Goal: Task Accomplishment & Management: Manage account settings

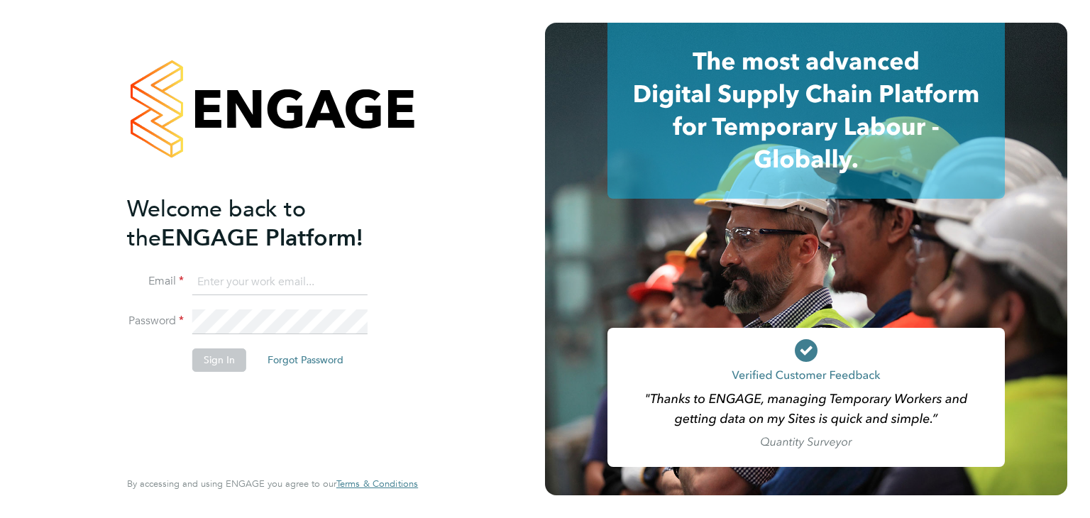
click at [253, 282] on input at bounding box center [279, 283] width 175 height 26
type input "tamara@peacerecruitmentservices.com"
click at [224, 366] on button "Sign In" at bounding box center [219, 359] width 54 height 23
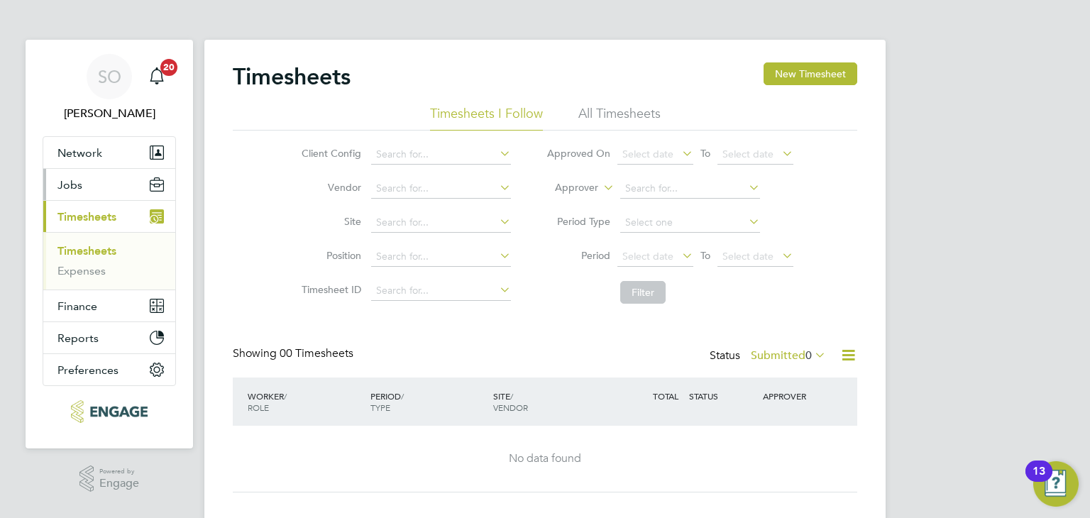
click at [72, 182] on span "Jobs" at bounding box center [69, 184] width 25 height 13
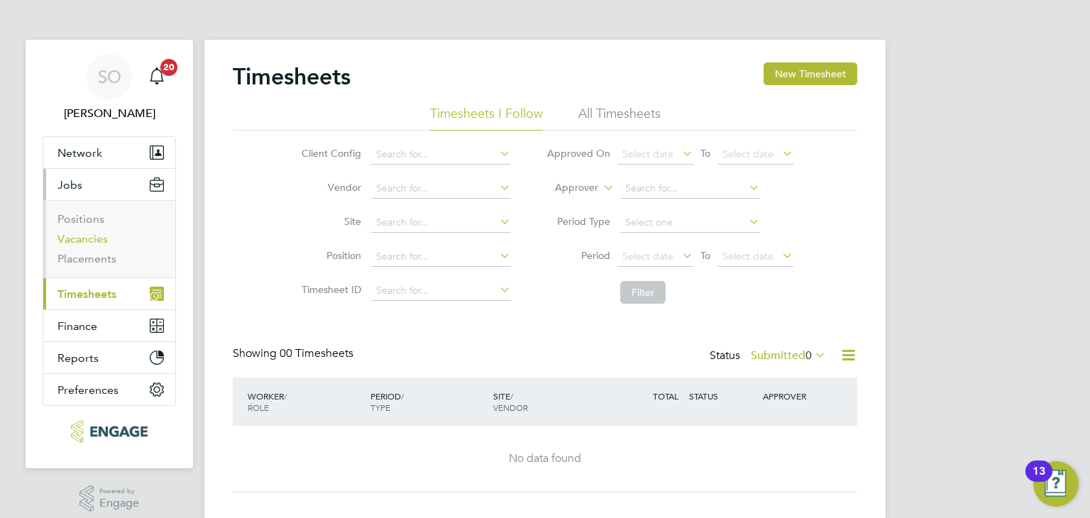
click at [85, 238] on link "Vacancies" at bounding box center [82, 238] width 50 height 13
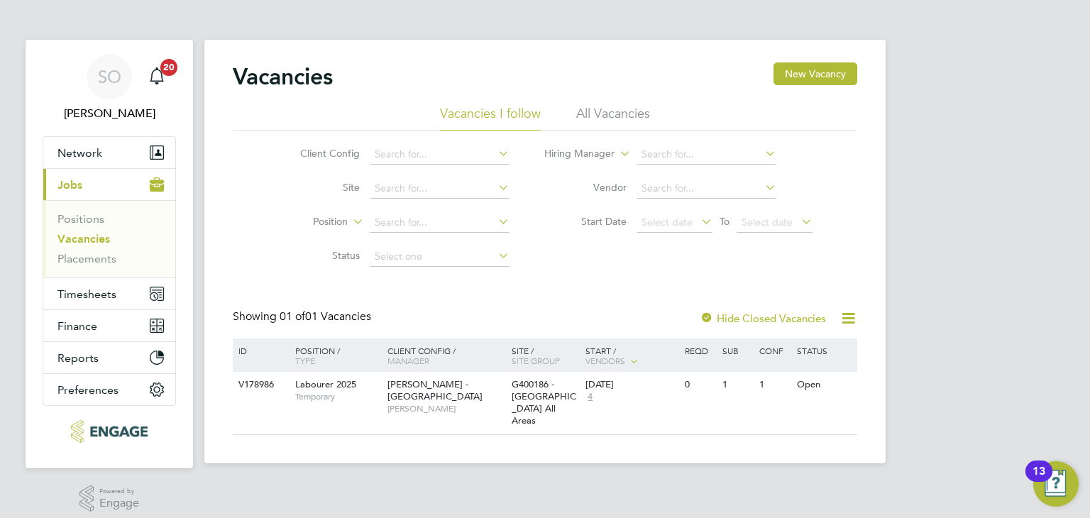
click at [590, 110] on li "All Vacancies" at bounding box center [613, 118] width 74 height 26
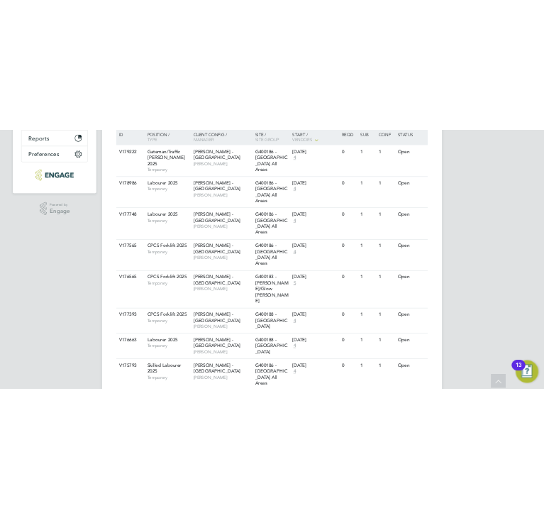
scroll to position [346, 0]
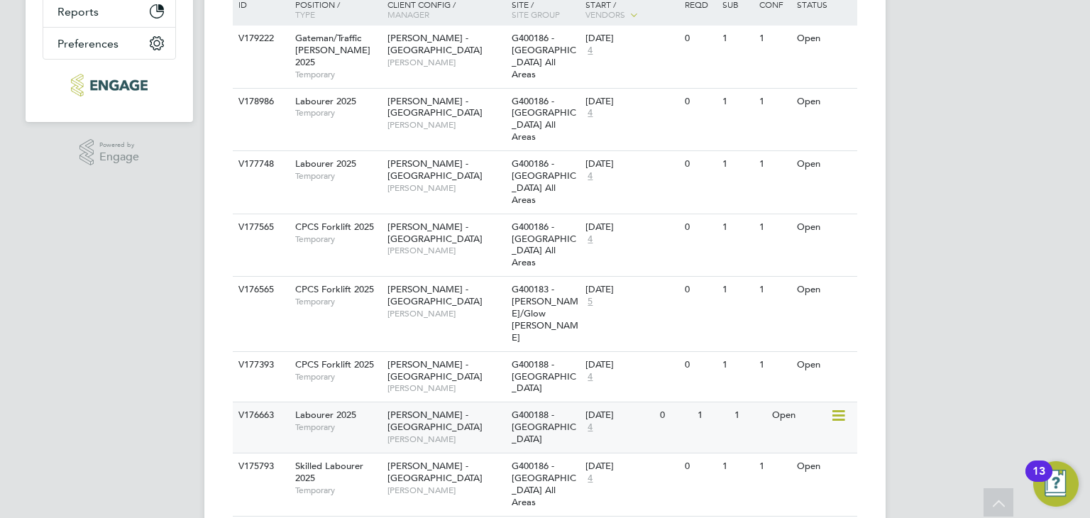
click at [775, 402] on div "Open" at bounding box center [800, 415] width 62 height 26
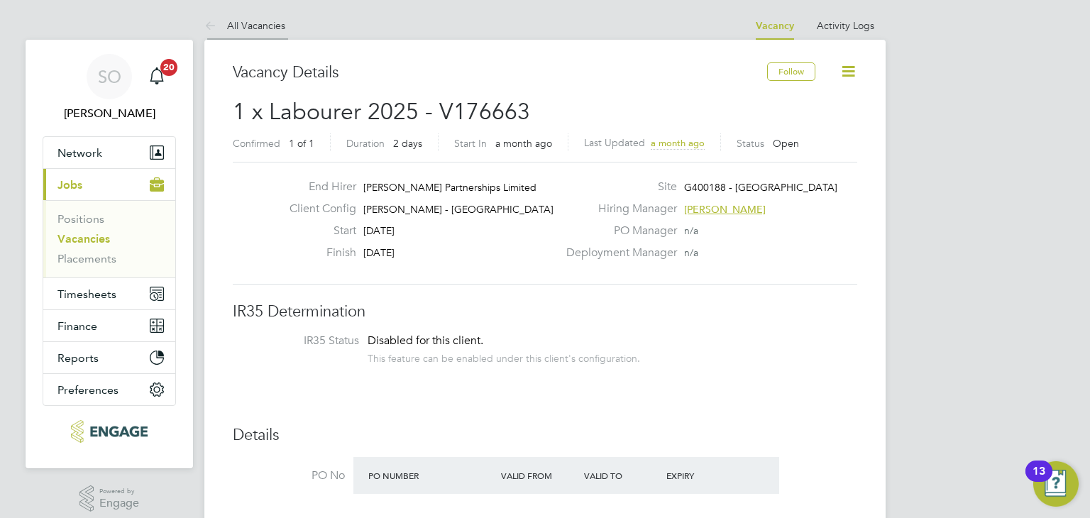
click at [211, 25] on icon at bounding box center [213, 27] width 18 height 18
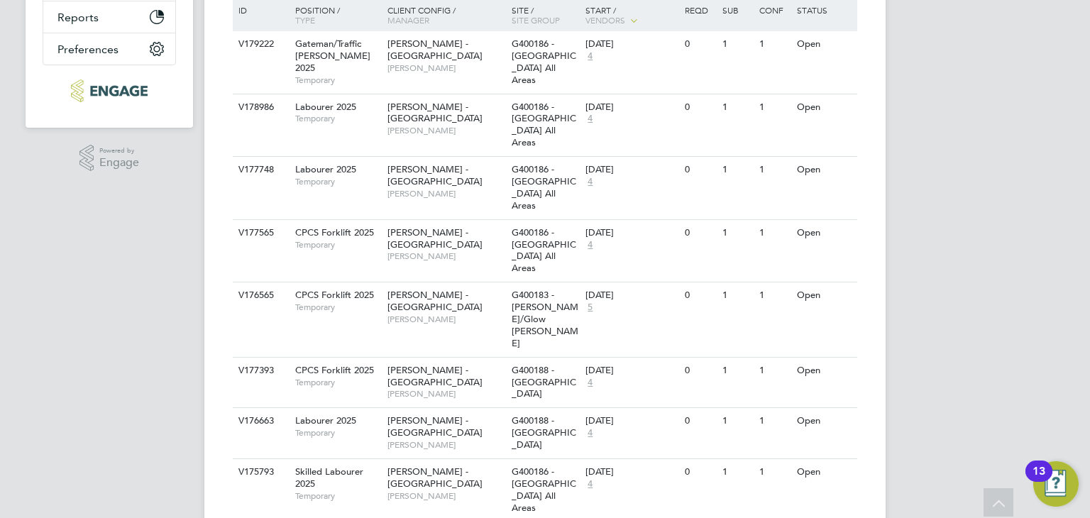
scroll to position [346, 0]
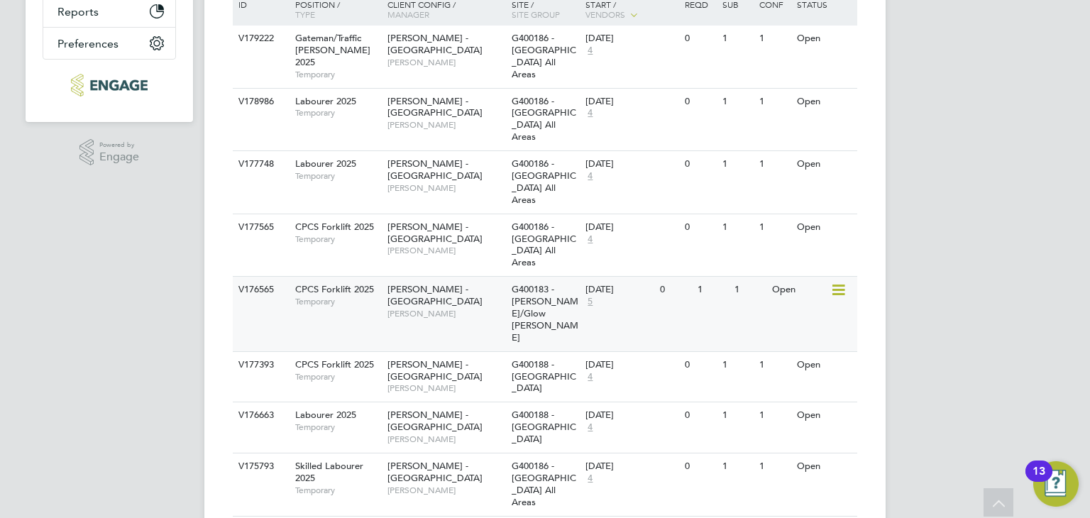
click at [779, 295] on div "Open" at bounding box center [800, 290] width 62 height 26
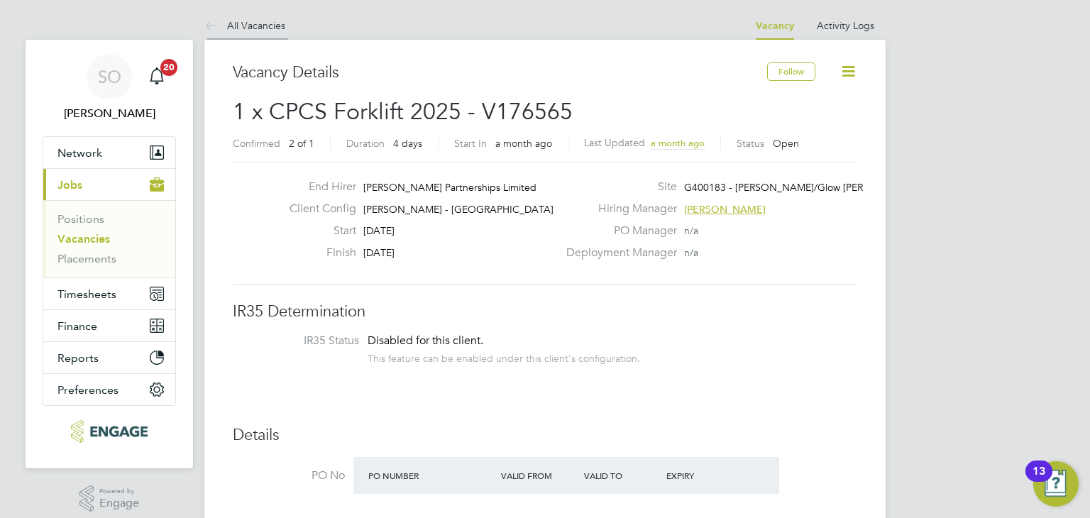
click at [208, 23] on icon at bounding box center [213, 27] width 18 height 18
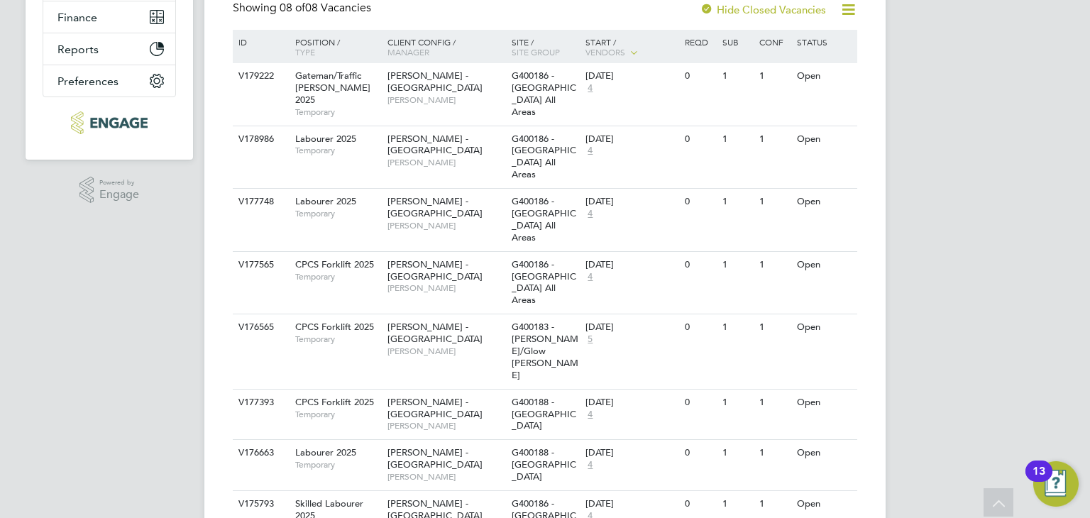
scroll to position [346, 0]
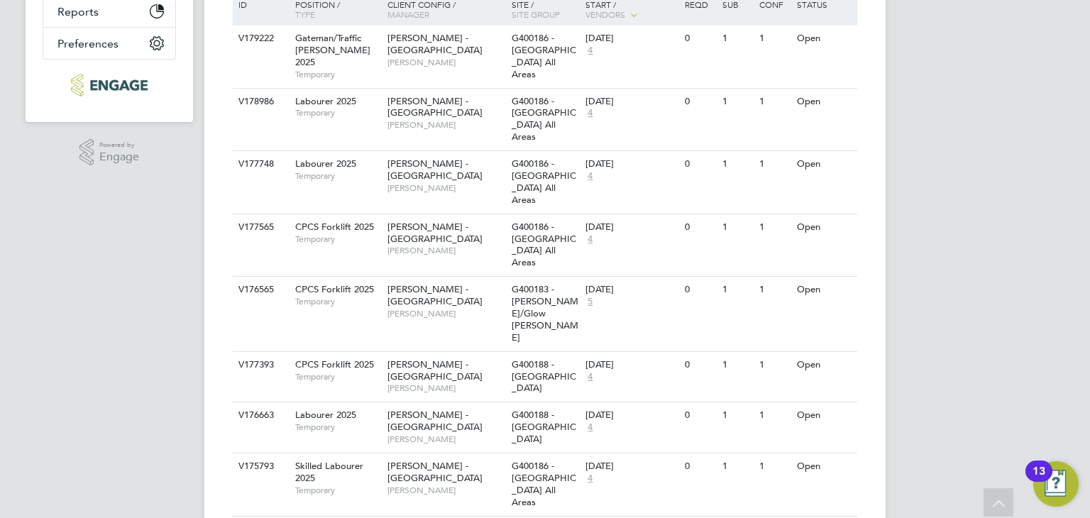
click at [1028, 285] on div "SO Scott O'Malley Notifications 20 Applications: Network Team Members Businesse…" at bounding box center [545, 111] width 1090 height 914
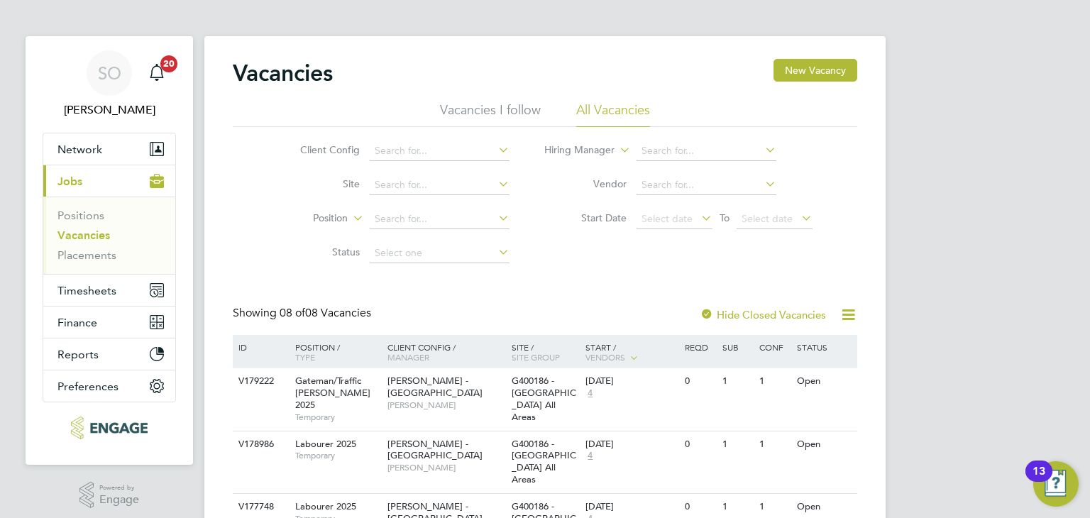
scroll to position [0, 0]
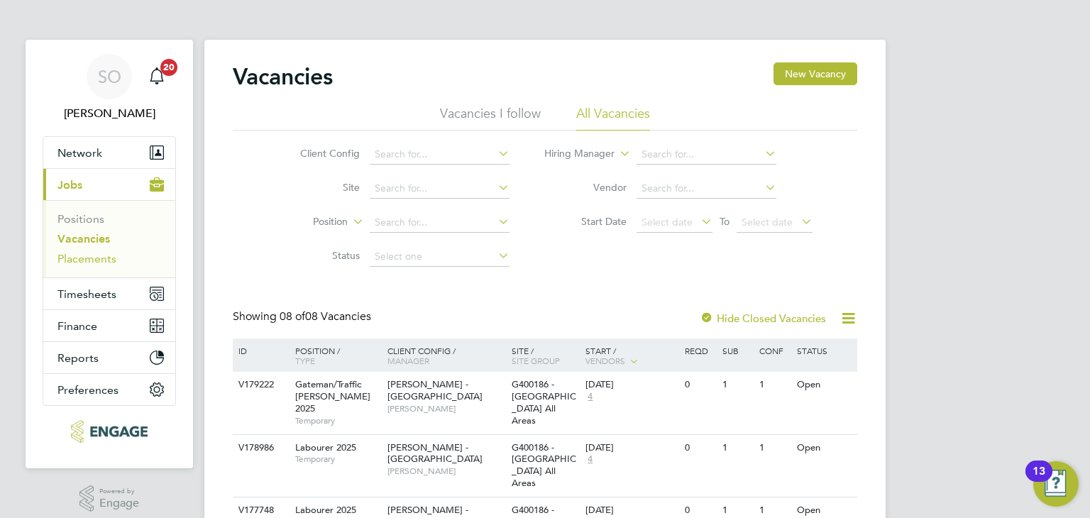
click at [105, 259] on link "Placements" at bounding box center [86, 258] width 59 height 13
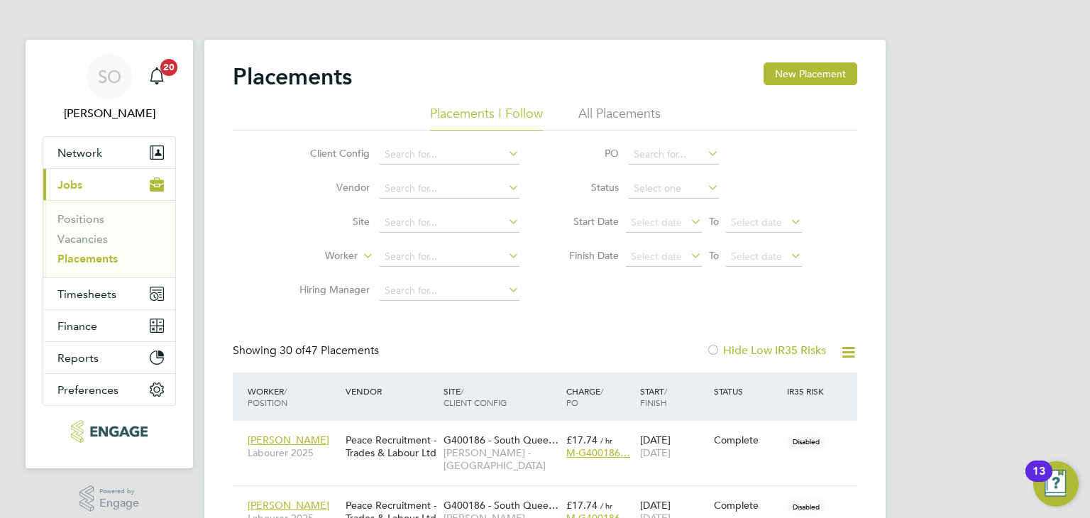
scroll to position [40, 123]
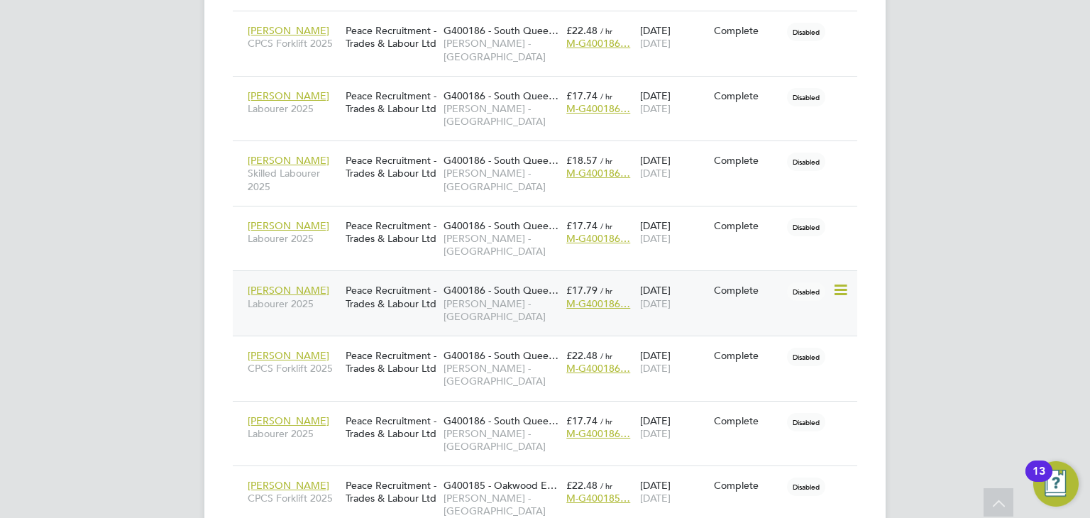
click at [283, 303] on span "Labourer 2025" at bounding box center [293, 303] width 91 height 13
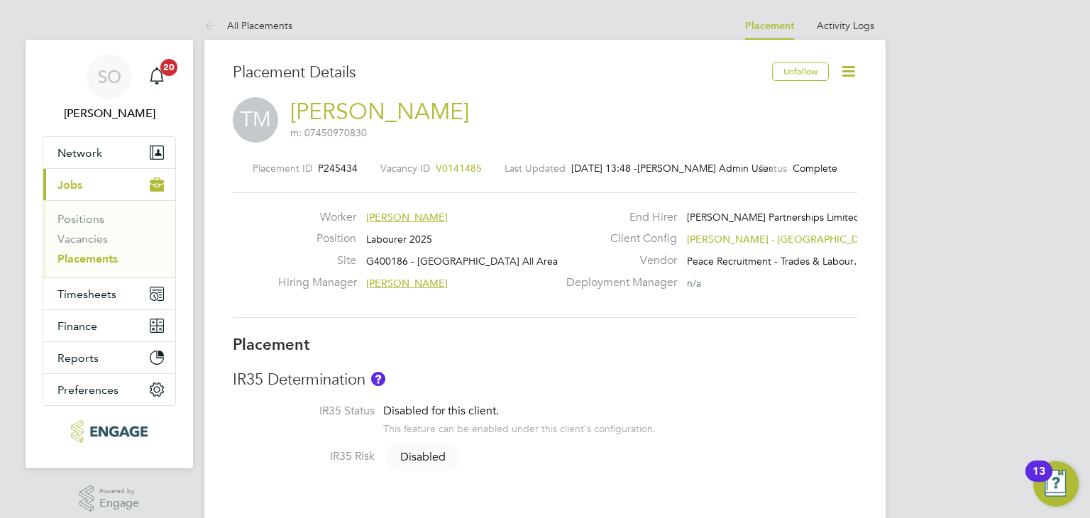
click at [851, 70] on icon at bounding box center [849, 71] width 18 height 18
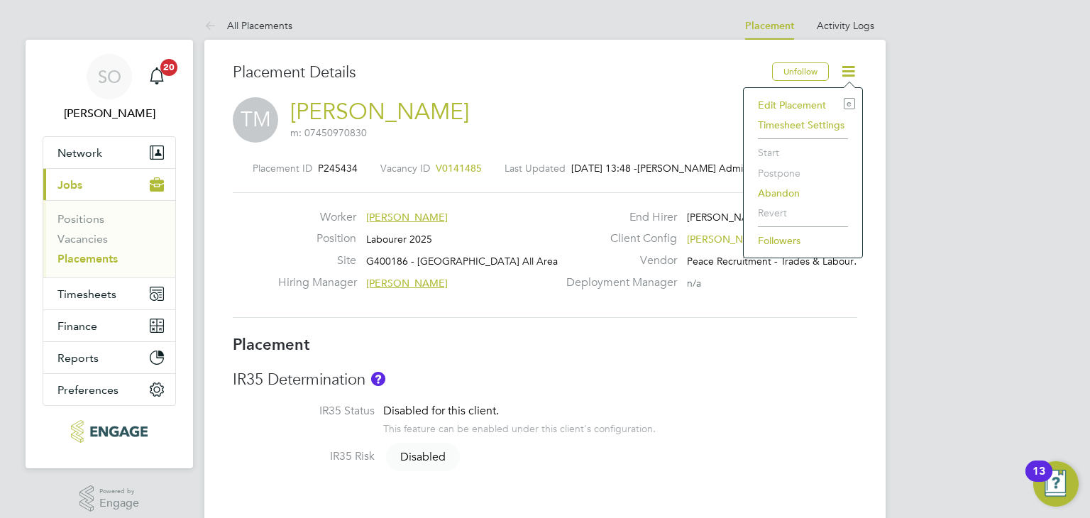
click at [803, 101] on li "Edit Placement e" at bounding box center [803, 105] width 104 height 20
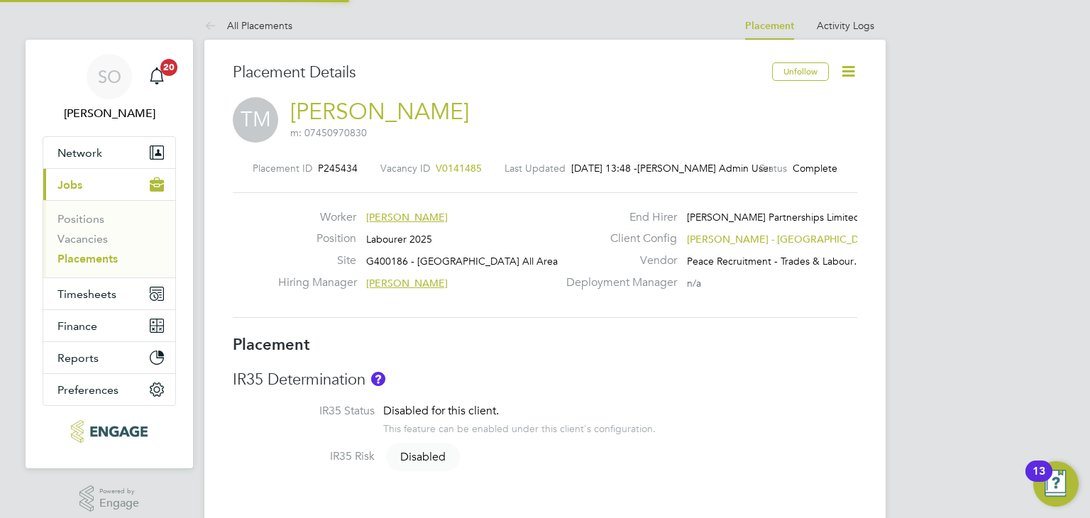
type input "[PERSON_NAME]"
type input "01 Oct 2024"
type input "21 Feb 2025"
type input "08:00"
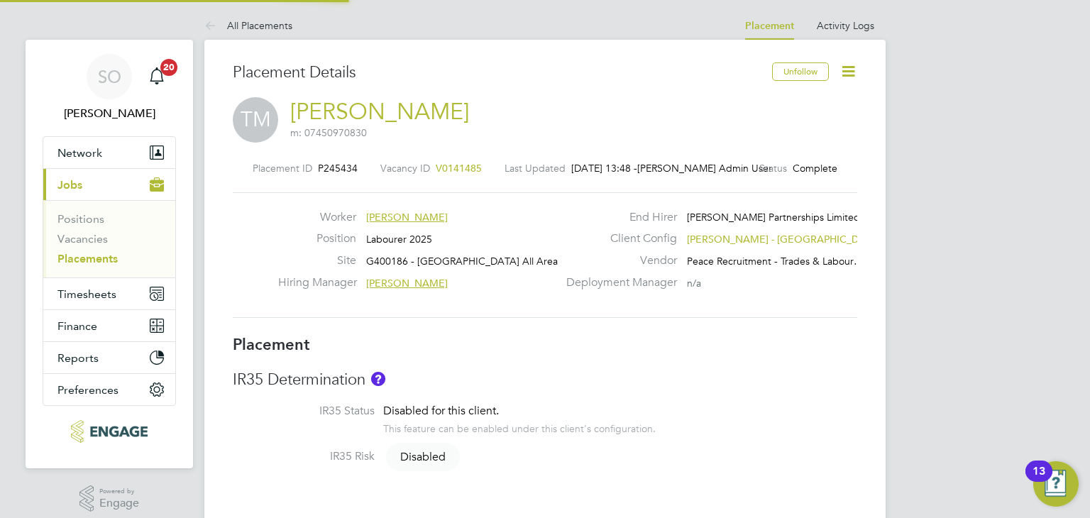
type input "17:00"
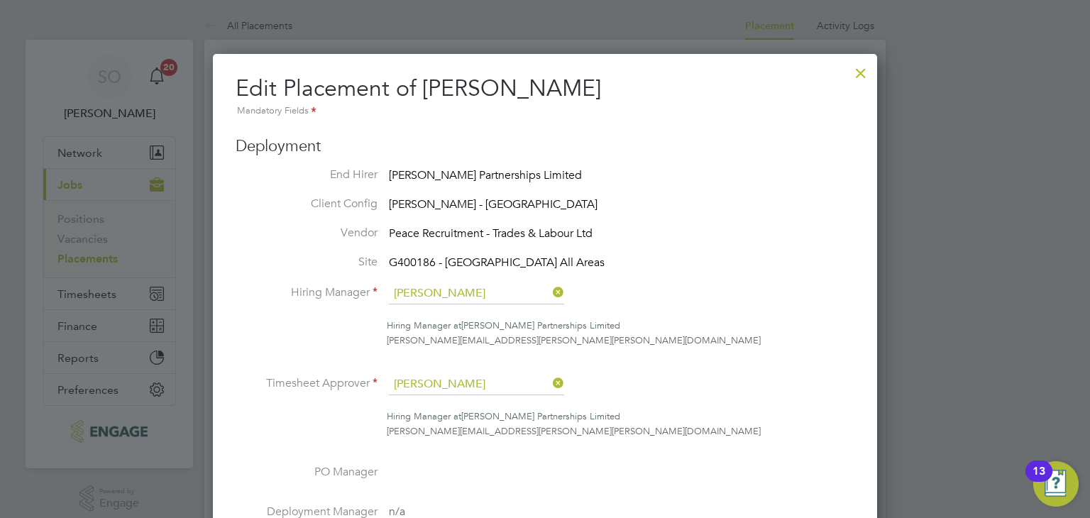
click at [855, 77] on div at bounding box center [861, 70] width 26 height 26
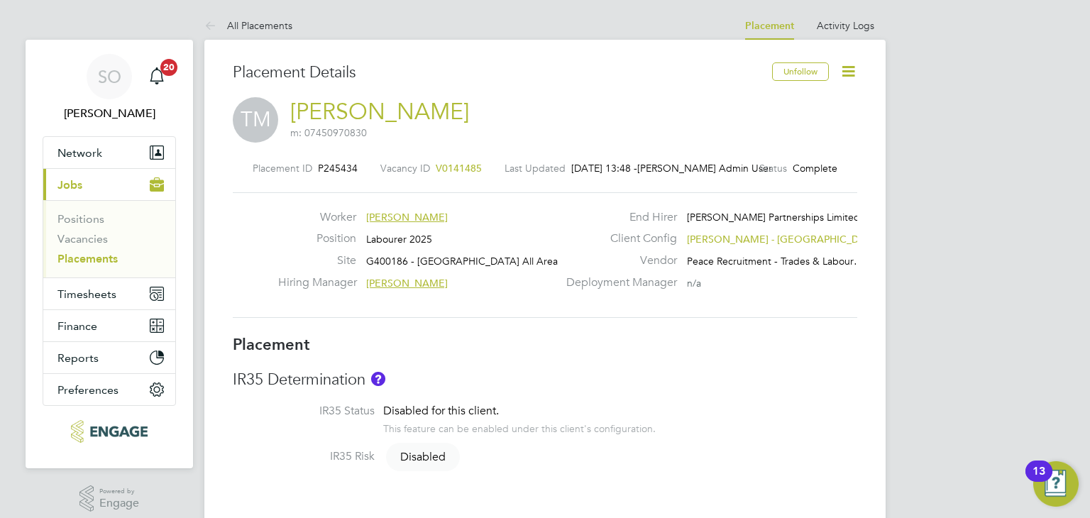
click at [97, 258] on link "Placements" at bounding box center [87, 258] width 60 height 13
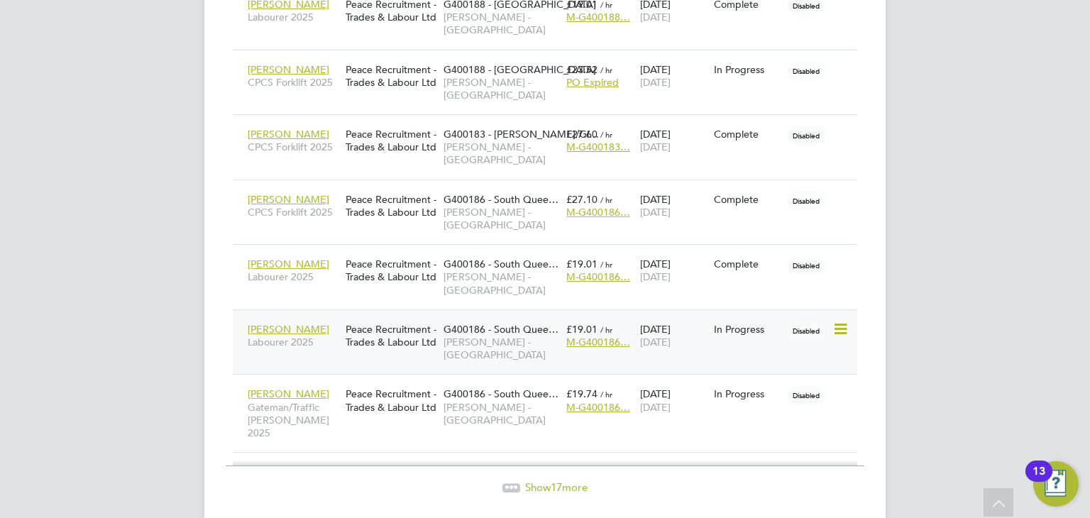
click at [300, 351] on div "Thomas Mcnab Labourer 2025" at bounding box center [293, 336] width 98 height 40
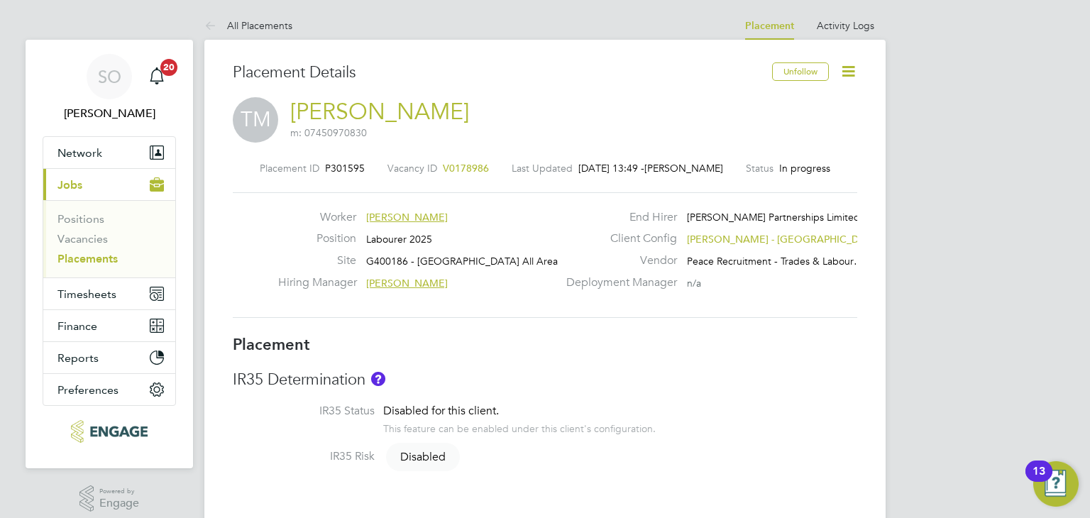
click at [854, 66] on icon at bounding box center [849, 71] width 18 height 18
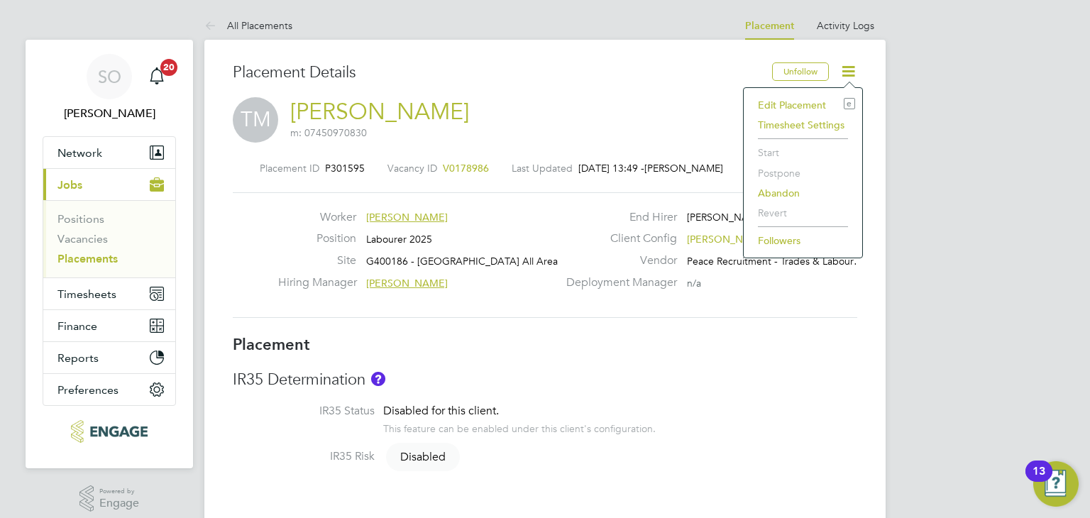
click at [797, 103] on li "Edit Placement e" at bounding box center [803, 105] width 104 height 20
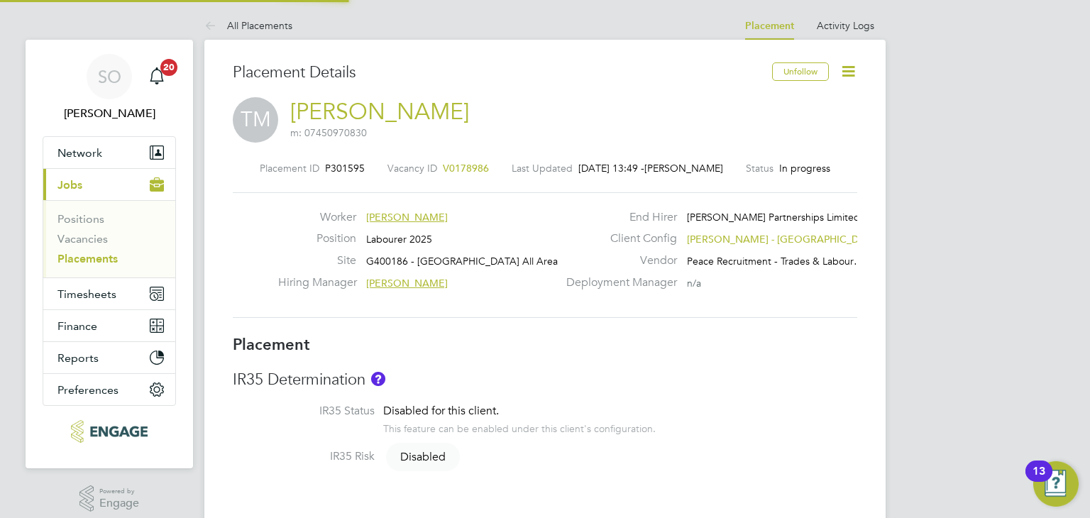
type input "[PERSON_NAME]"
type input "[DATE]"
type input "08:00"
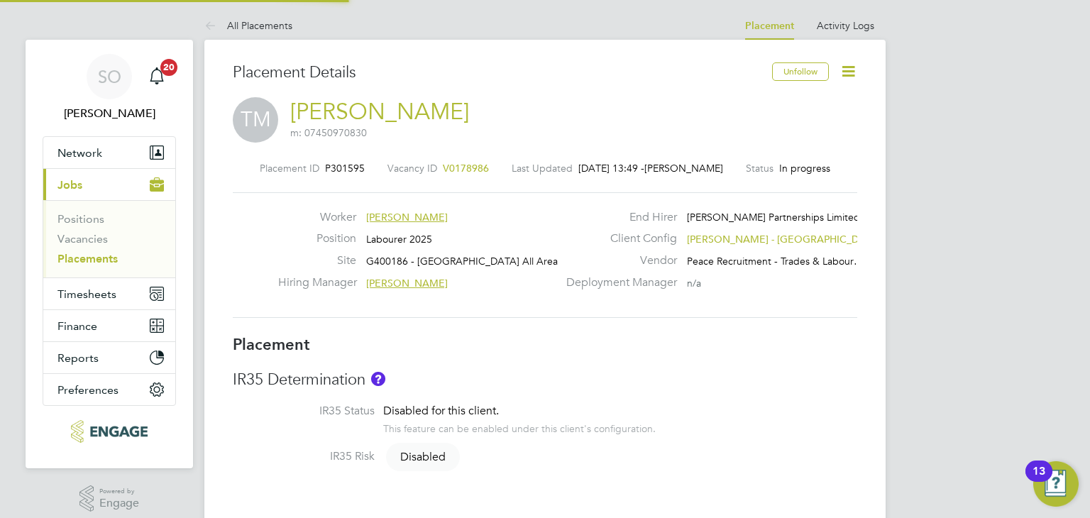
type input "17:00"
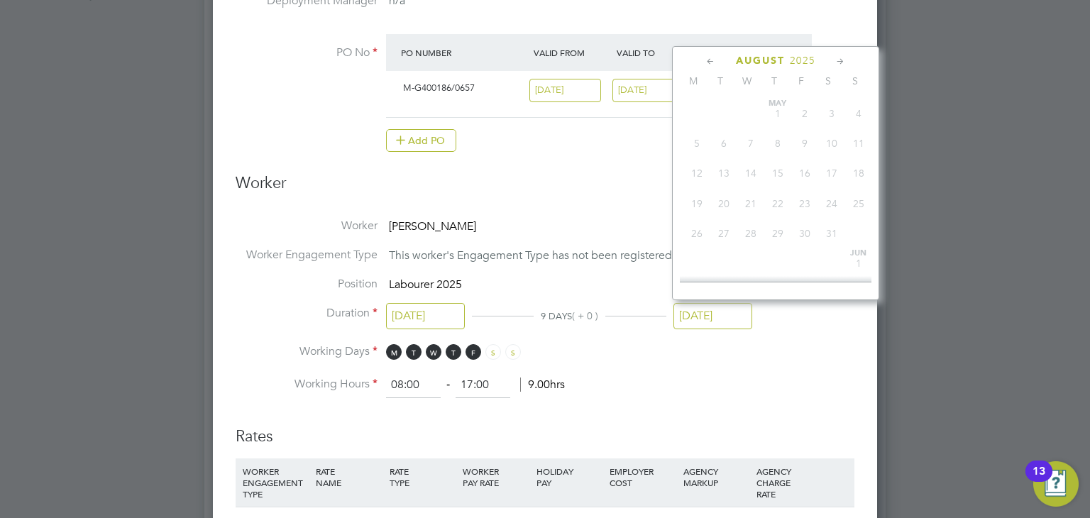
click at [704, 322] on input "[DATE]" at bounding box center [713, 316] width 79 height 26
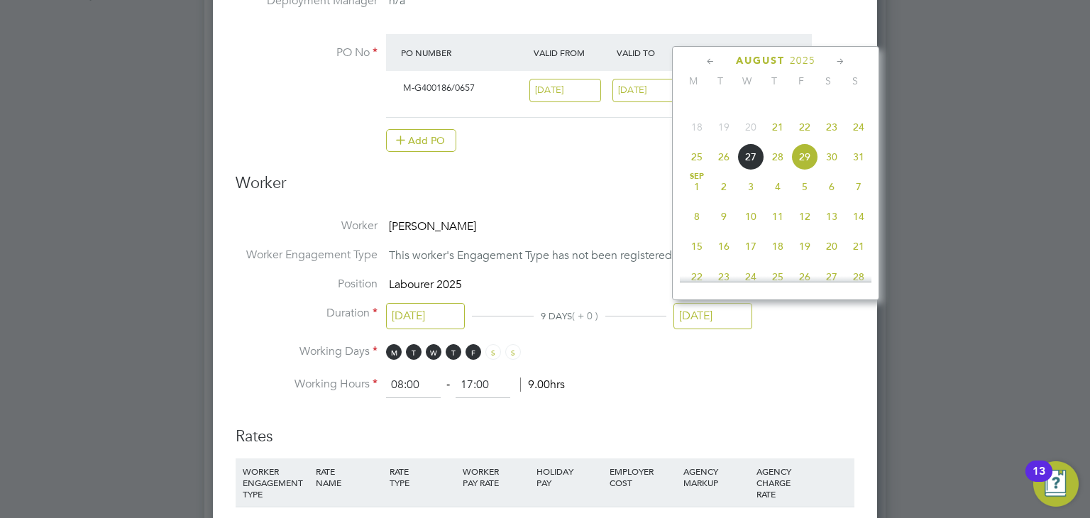
click at [805, 230] on span "12" at bounding box center [804, 216] width 27 height 27
type input "[DATE]"
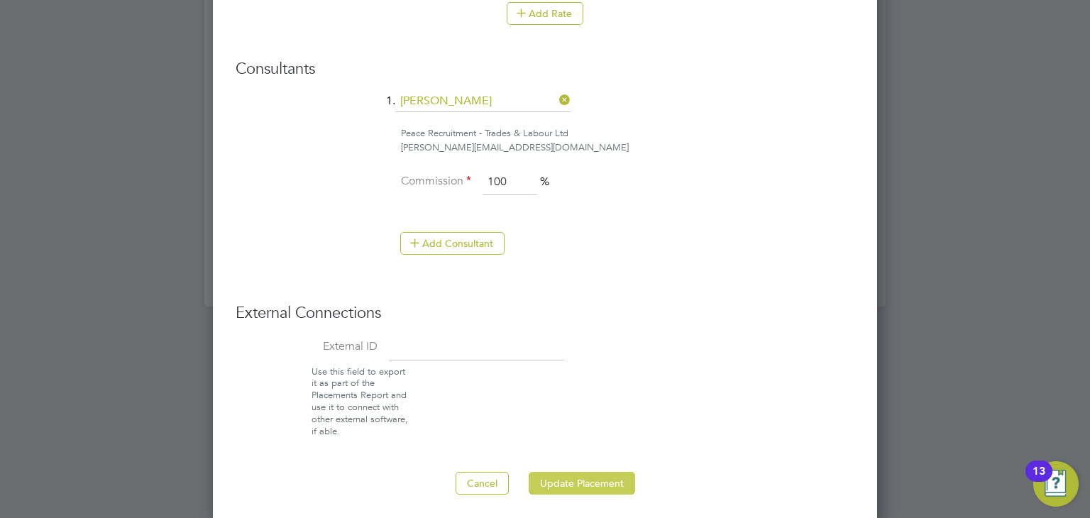
click at [612, 476] on button "Update Placement" at bounding box center [582, 483] width 106 height 23
